Goal: Information Seeking & Learning: Learn about a topic

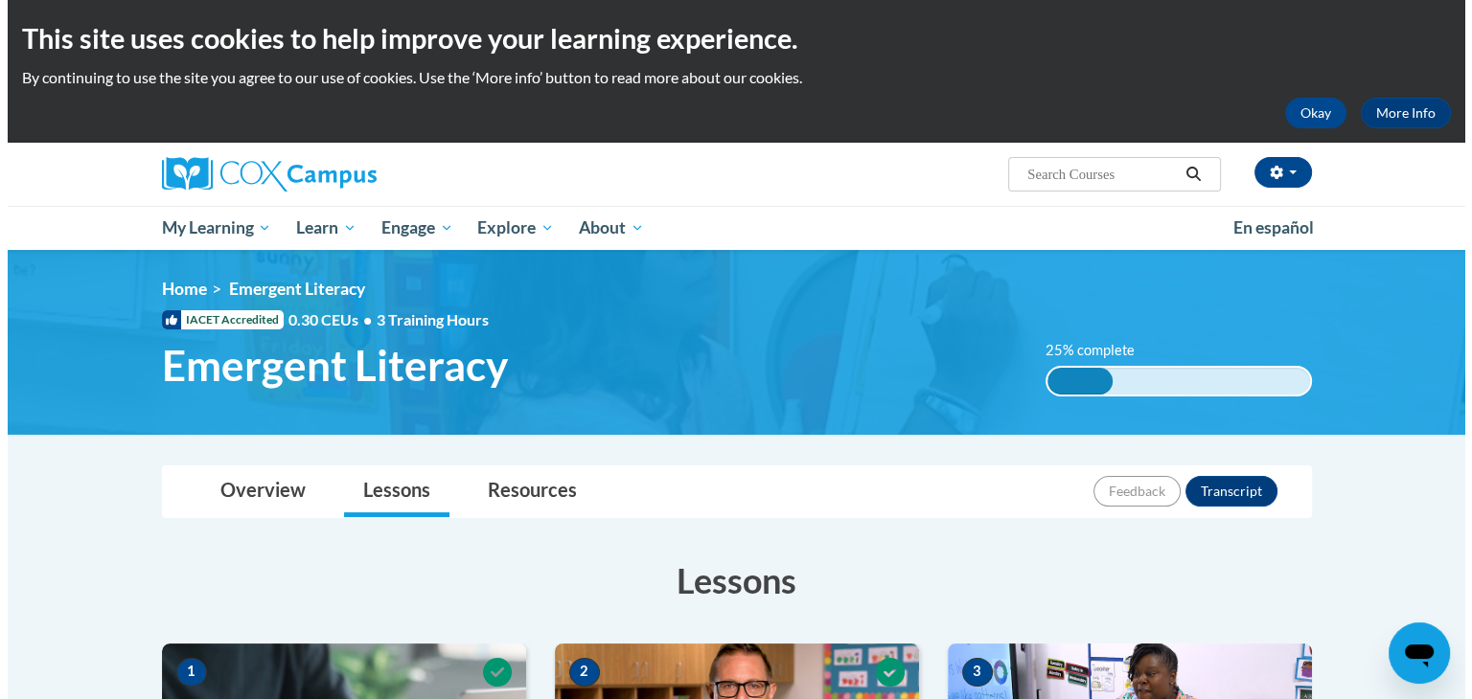
scroll to position [611, 0]
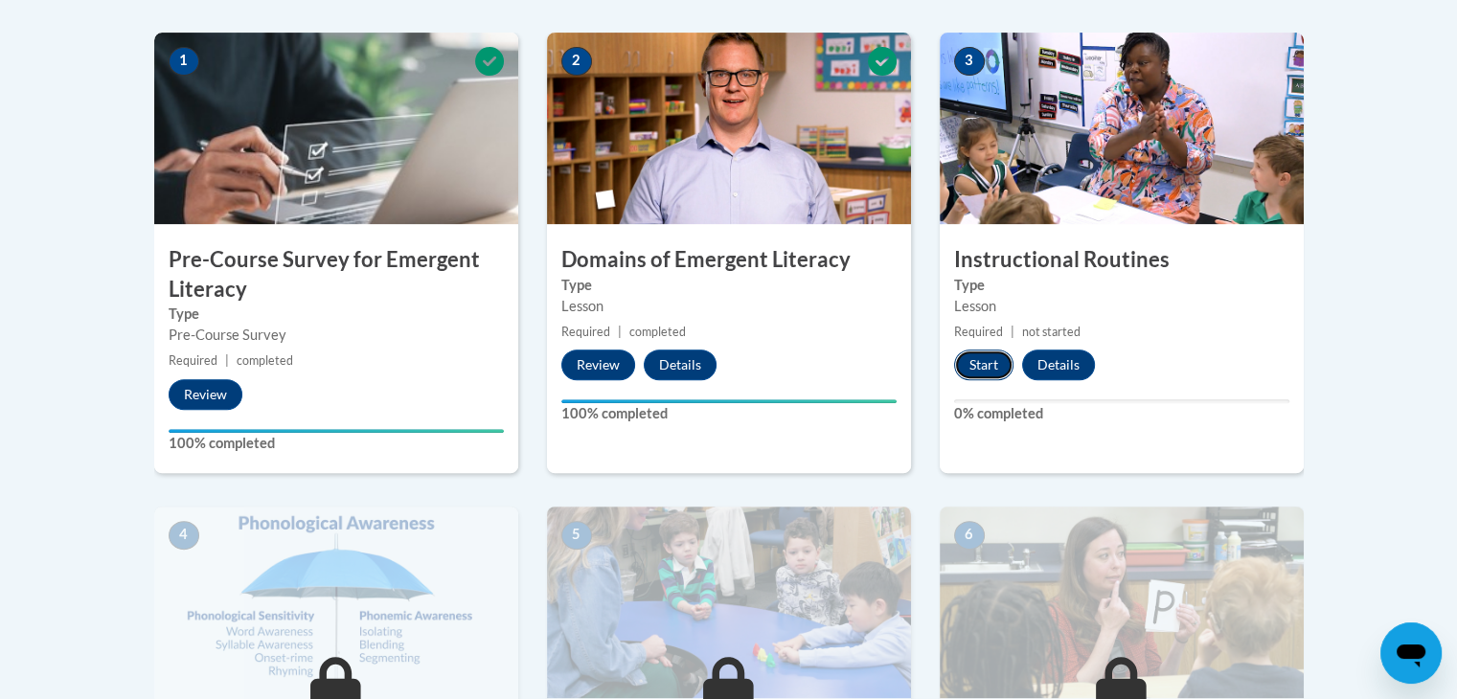
click at [989, 350] on button "Start" at bounding box center [983, 365] width 59 height 31
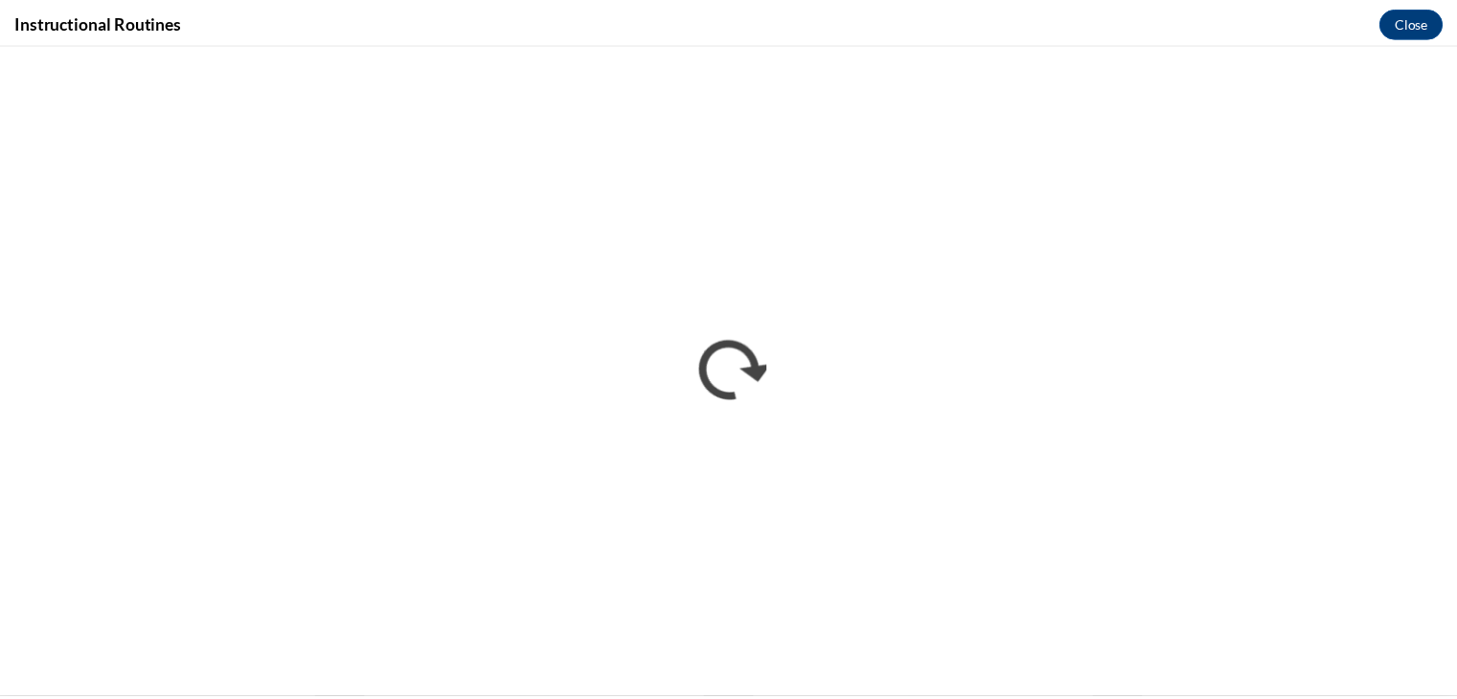
scroll to position [0, 0]
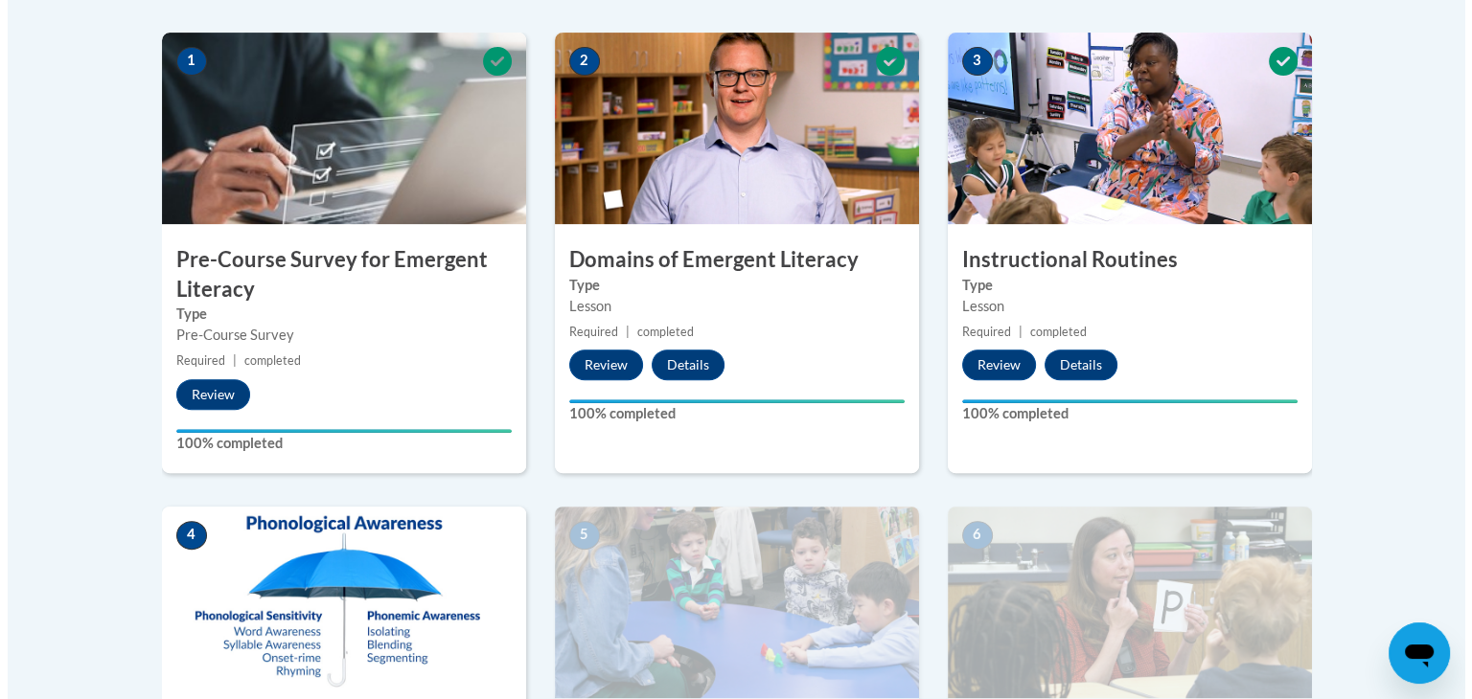
scroll to position [1222, 0]
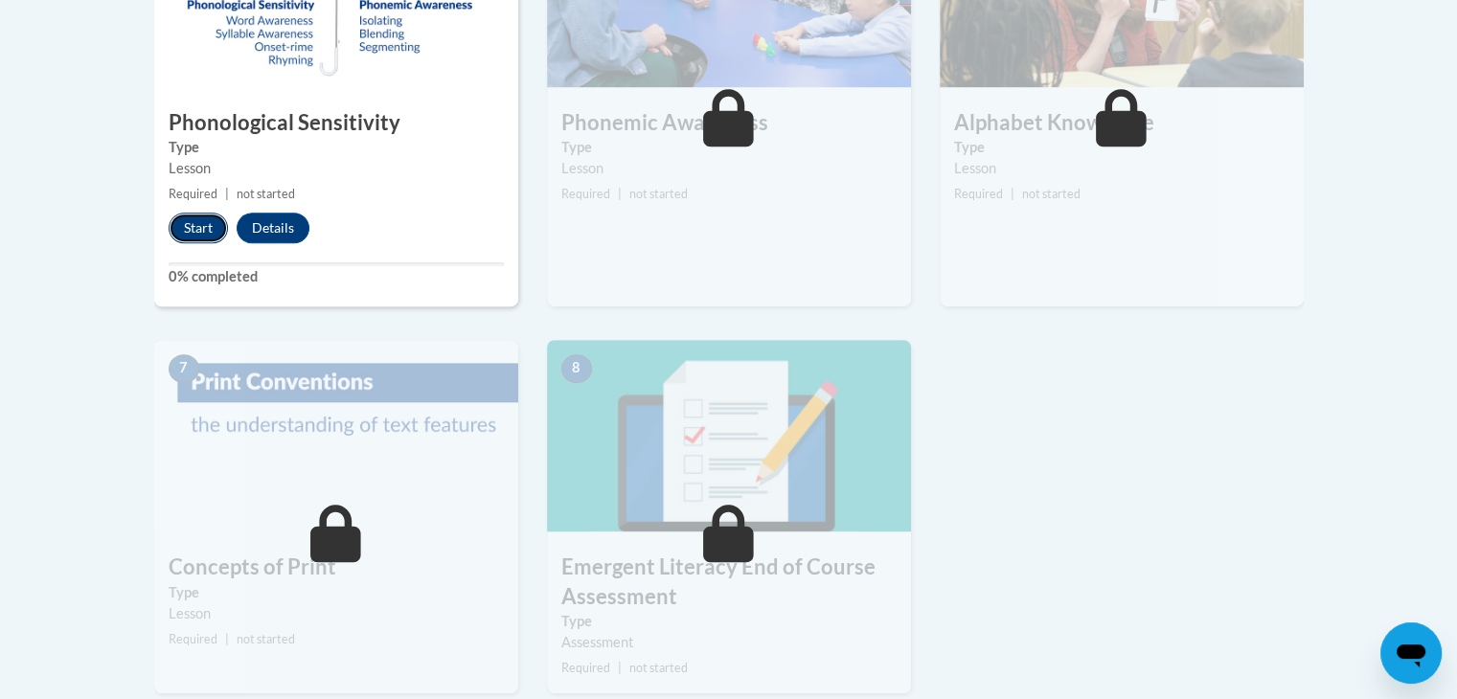
click at [180, 238] on button "Start" at bounding box center [198, 228] width 59 height 31
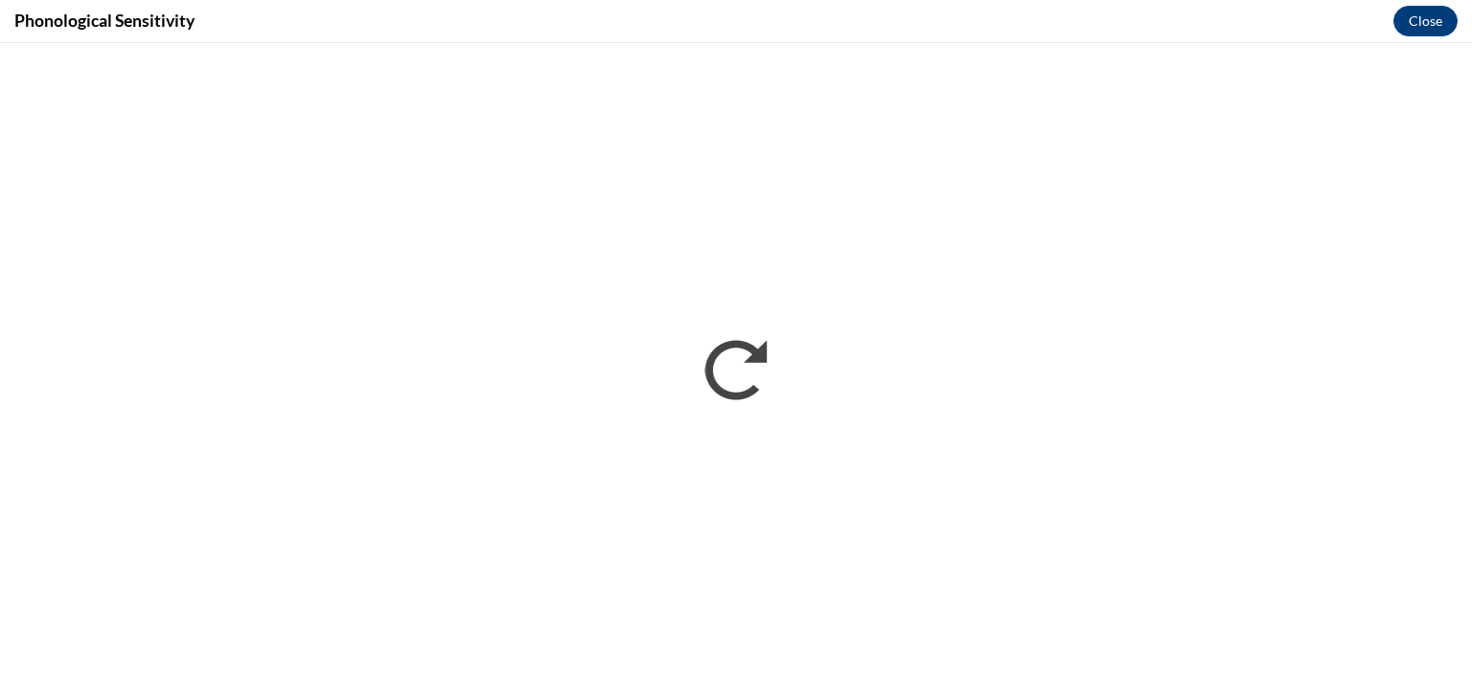
scroll to position [0, 0]
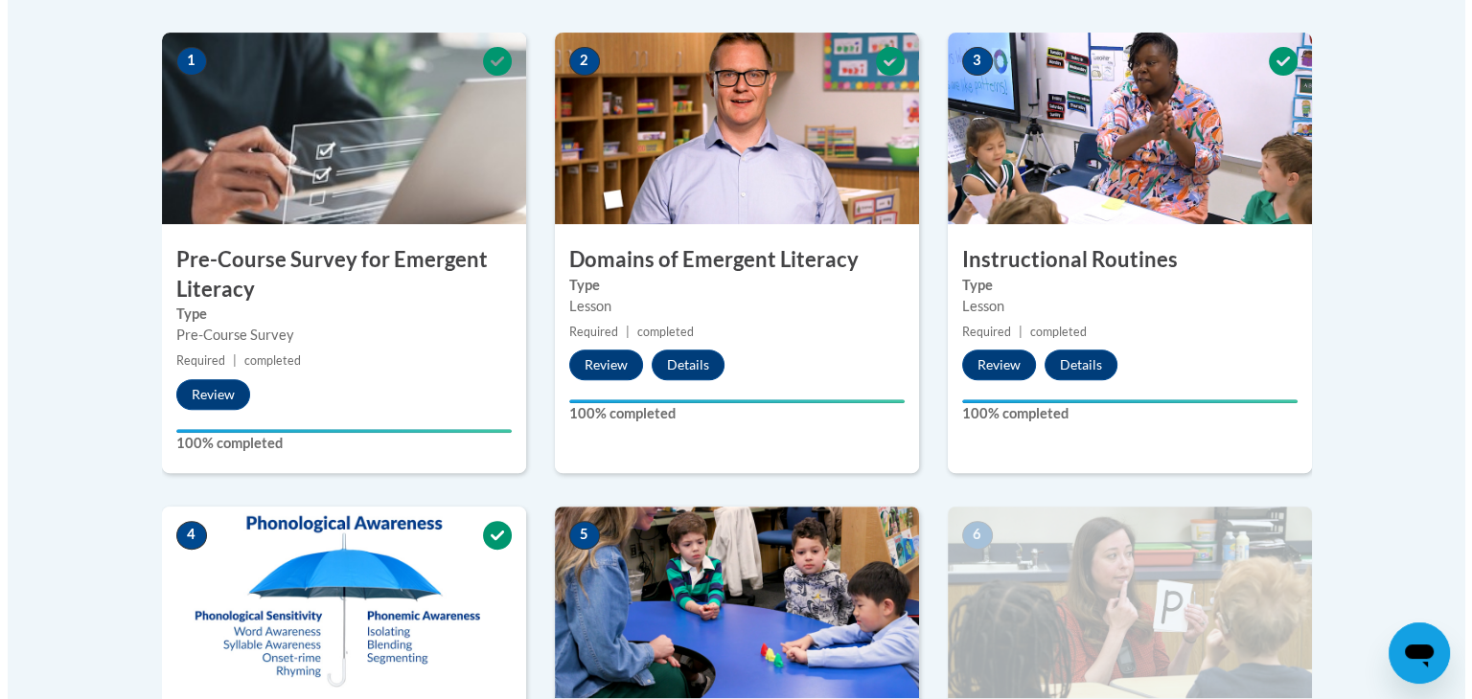
scroll to position [1222, 0]
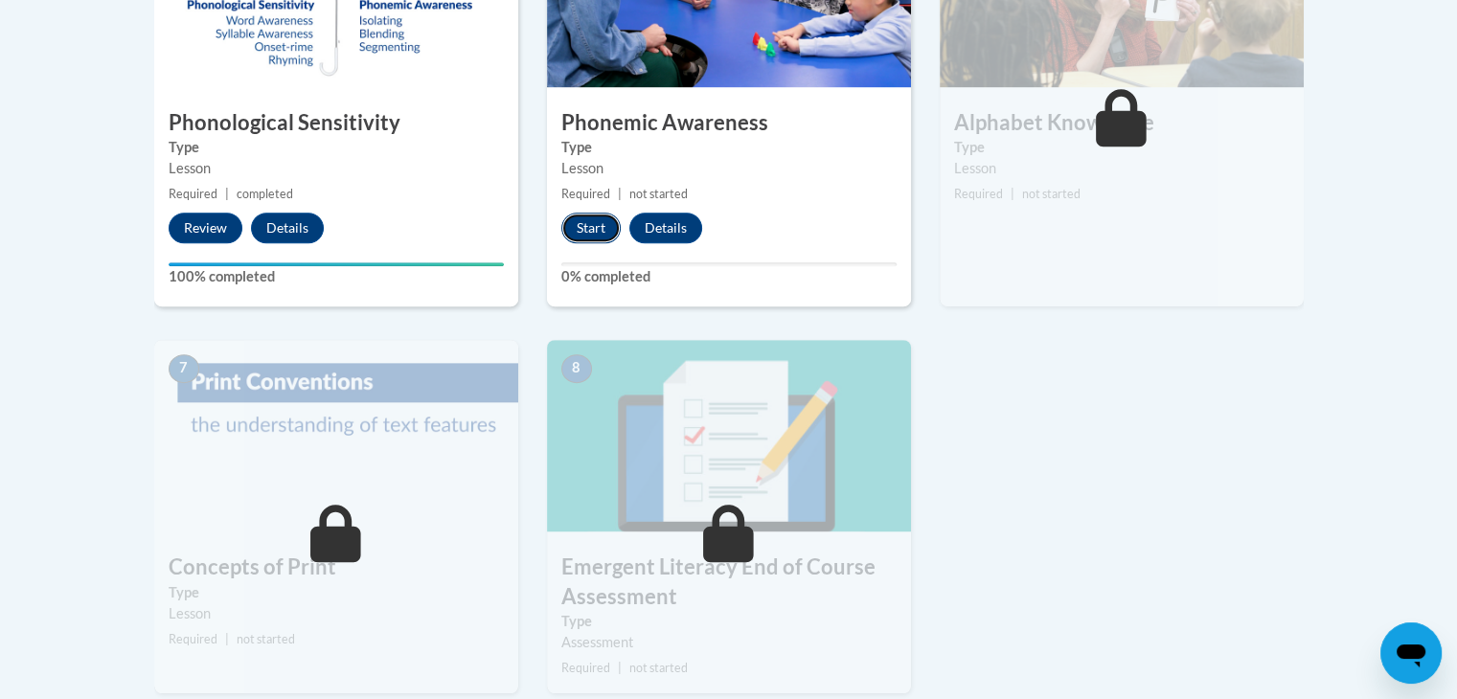
click at [601, 235] on button "Start" at bounding box center [590, 228] width 59 height 31
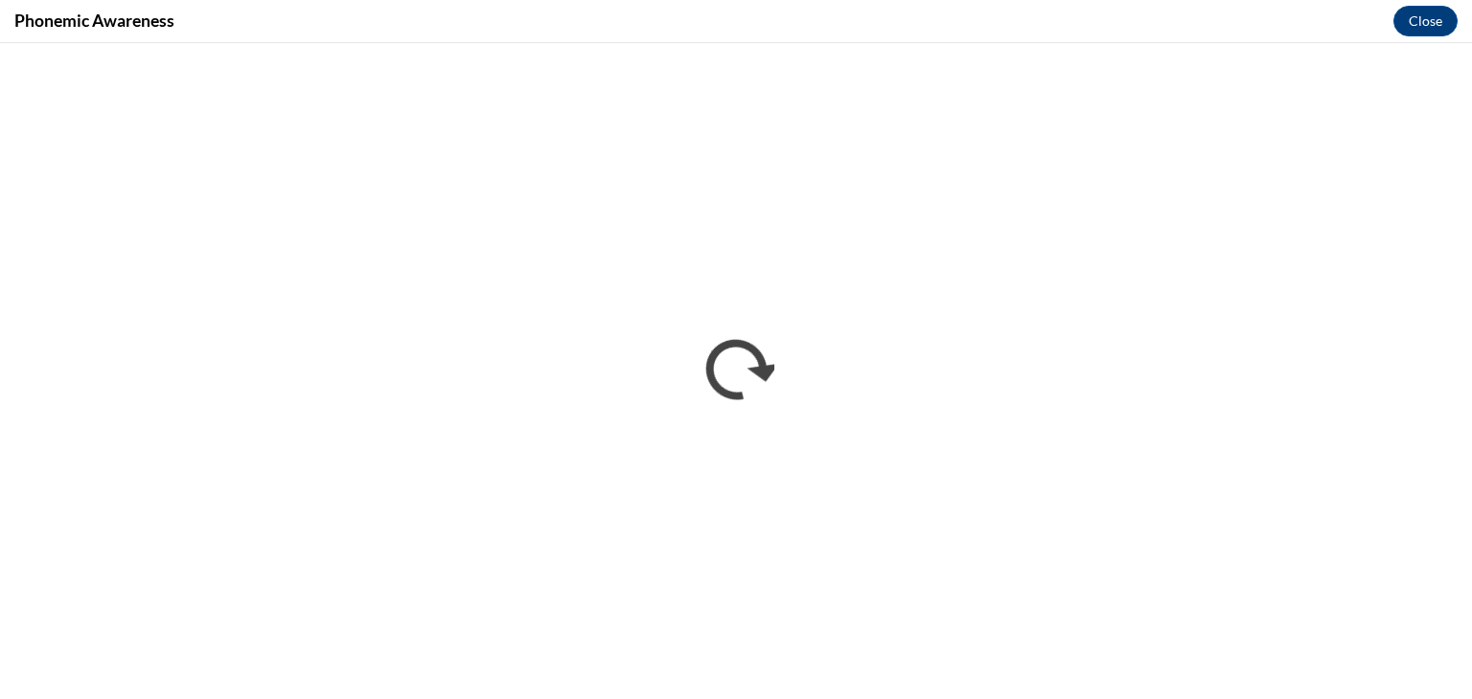
scroll to position [0, 0]
